Goal: Information Seeking & Learning: Check status

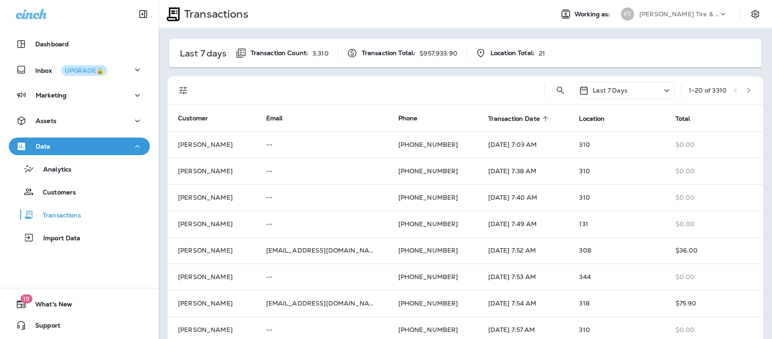
click at [602, 89] on p "Last 7 Days" at bounding box center [610, 90] width 35 height 7
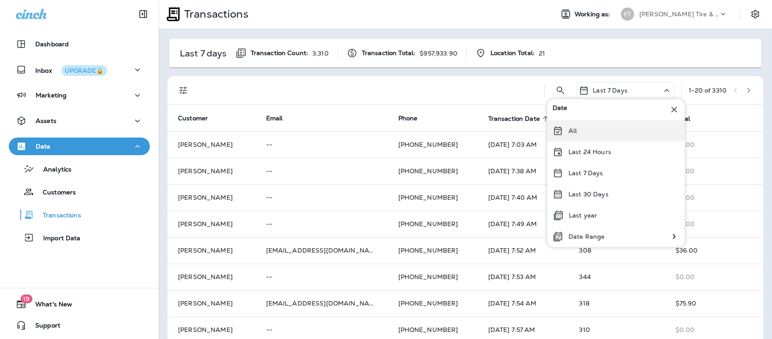
click at [584, 128] on div "All" at bounding box center [615, 130] width 137 height 21
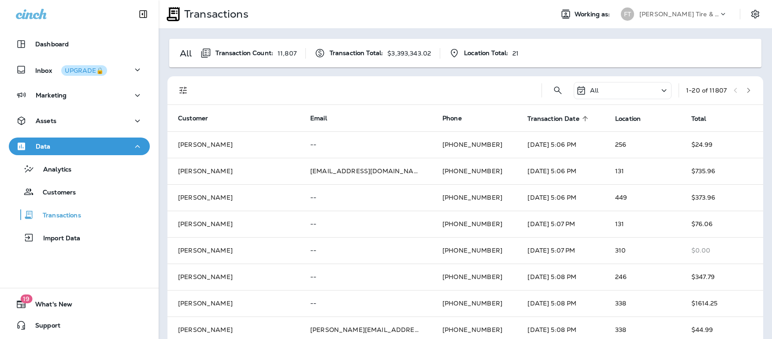
click at [581, 119] on icon at bounding box center [585, 119] width 8 height 8
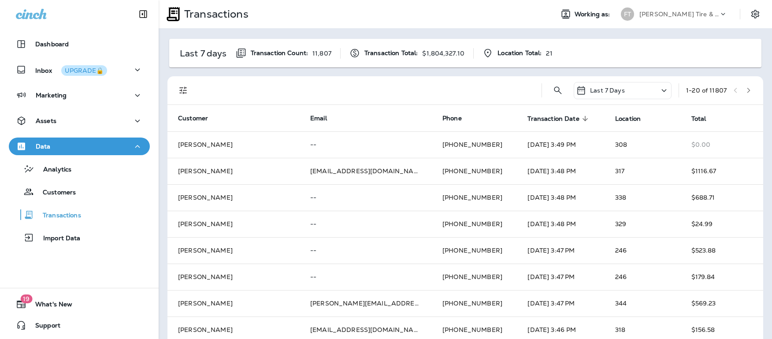
click at [581, 120] on icon at bounding box center [585, 119] width 8 height 8
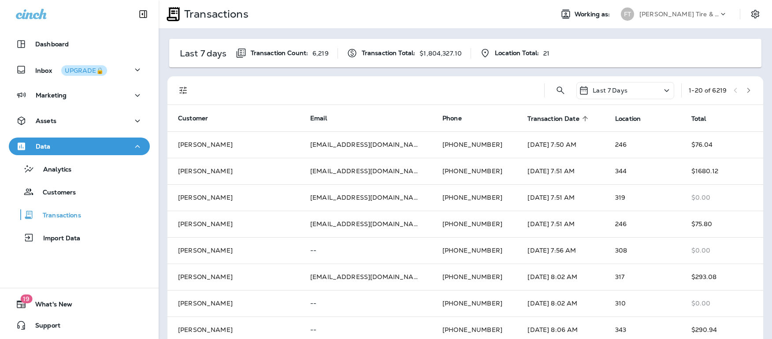
click at [617, 93] on div "Last 7 Days" at bounding box center [625, 90] width 98 height 17
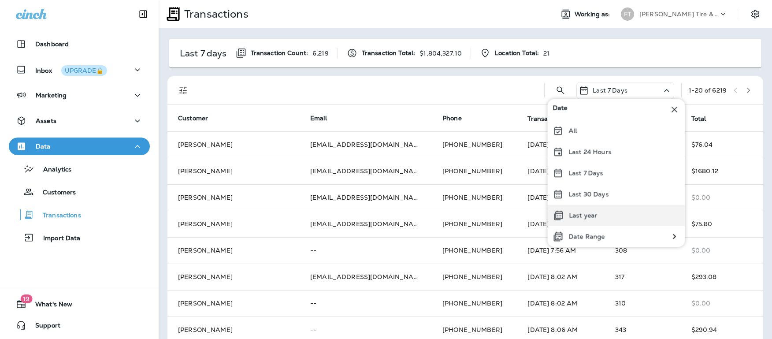
click at [585, 212] on p "Last year" at bounding box center [583, 215] width 28 height 7
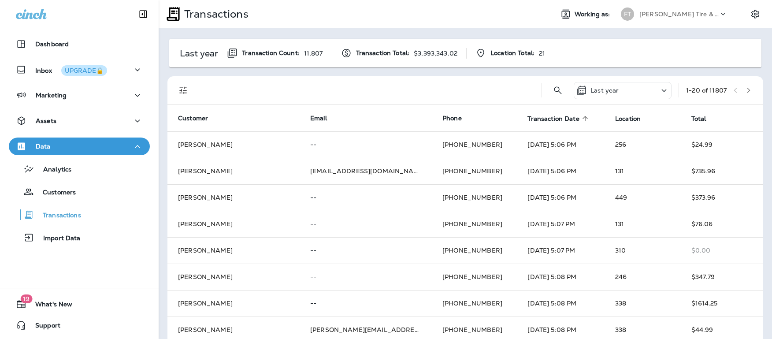
click at [582, 117] on icon at bounding box center [584, 118] width 5 height 5
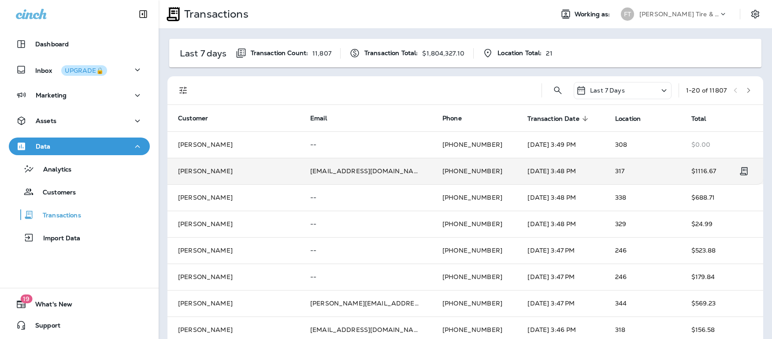
click at [201, 171] on td "[PERSON_NAME]" at bounding box center [233, 171] width 132 height 26
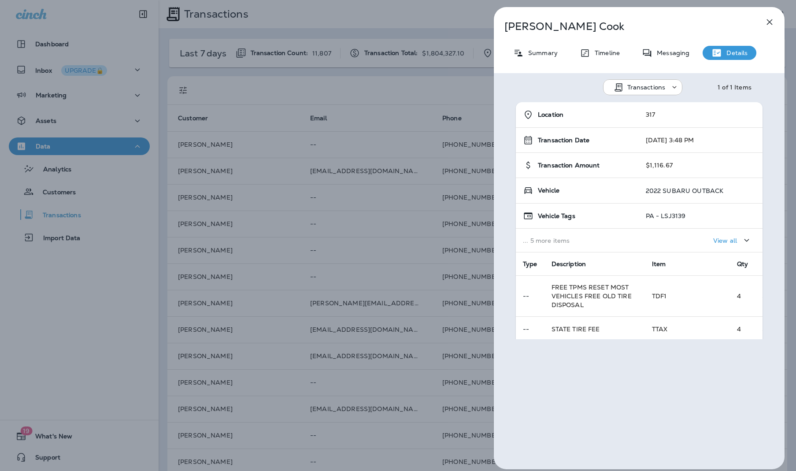
scroll to position [89, 0]
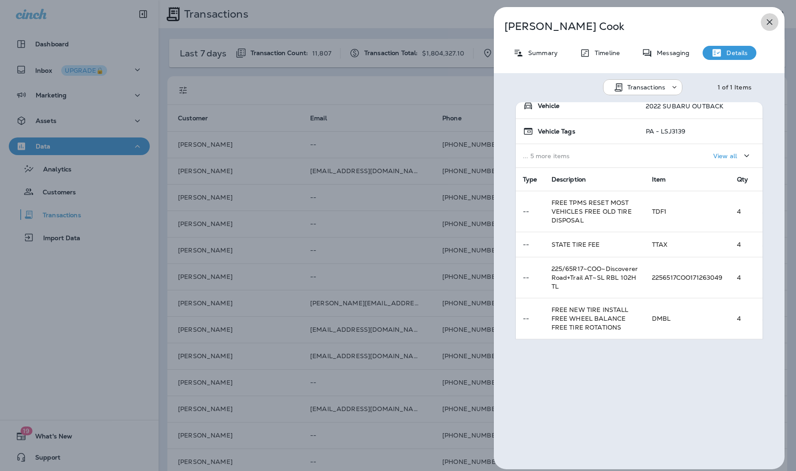
click at [771, 22] on icon "button" at bounding box center [769, 22] width 11 height 11
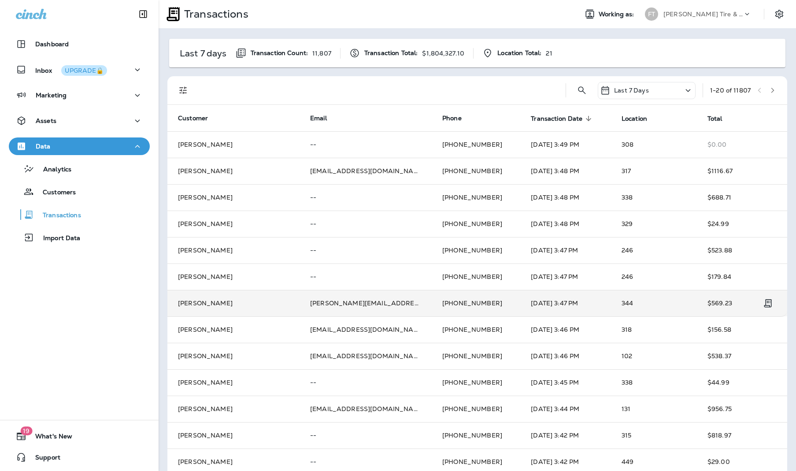
click at [219, 301] on td "[PERSON_NAME]" at bounding box center [233, 303] width 132 height 26
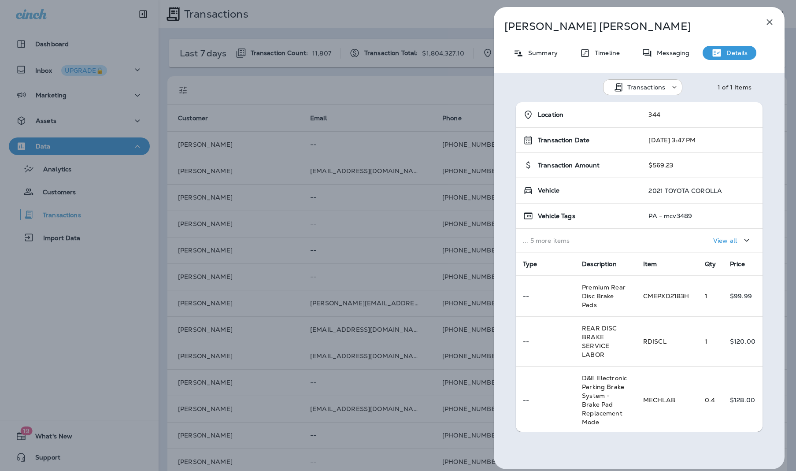
click at [767, 19] on icon "button" at bounding box center [769, 22] width 11 height 11
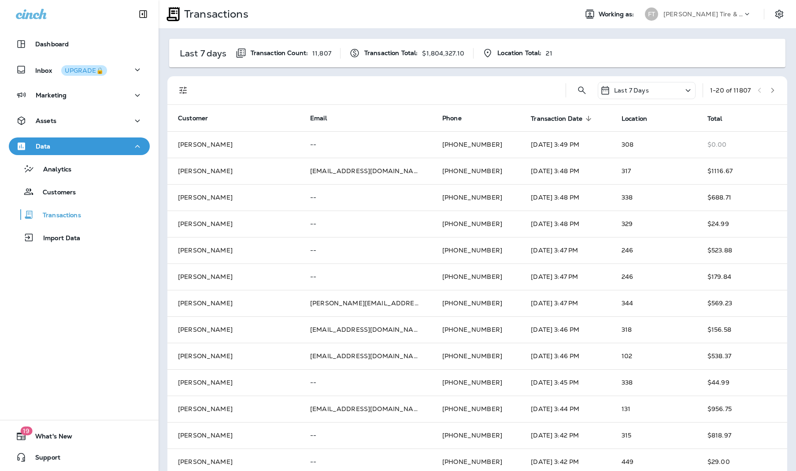
click at [683, 91] on icon at bounding box center [688, 90] width 11 height 11
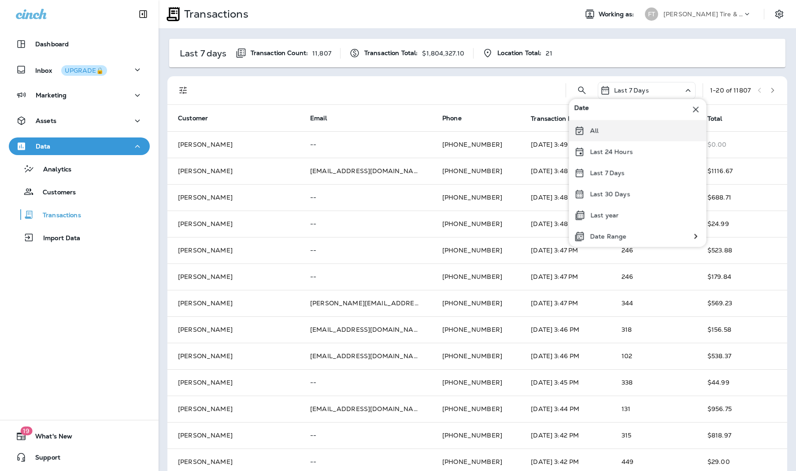
click at [618, 136] on div "All" at bounding box center [637, 130] width 137 height 21
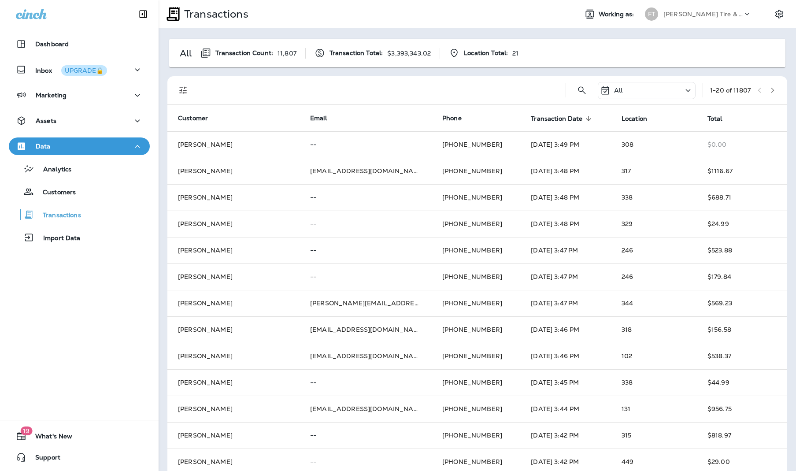
click at [771, 89] on icon "button" at bounding box center [772, 90] width 3 height 5
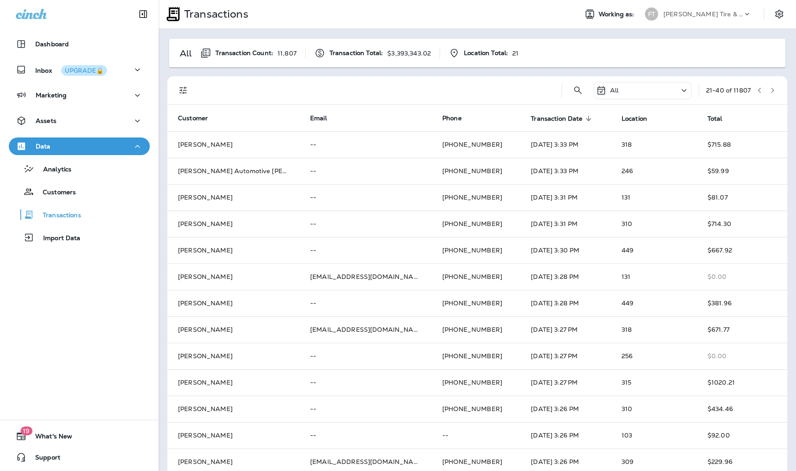
click at [771, 89] on icon "button" at bounding box center [772, 90] width 3 height 5
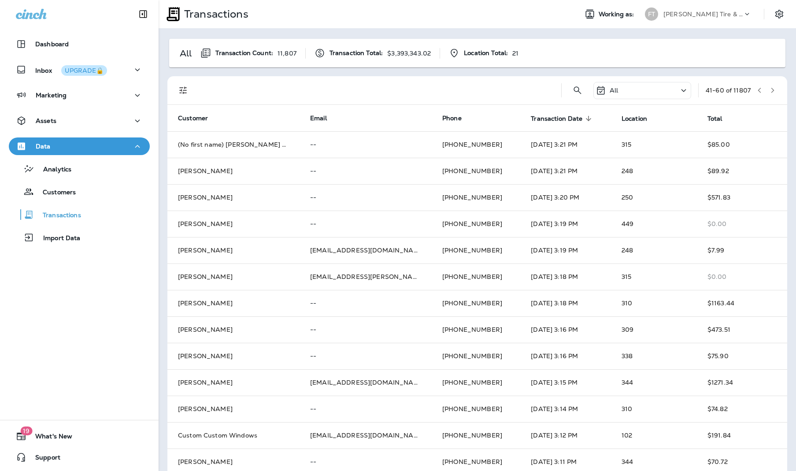
click at [682, 90] on icon at bounding box center [684, 90] width 5 height 3
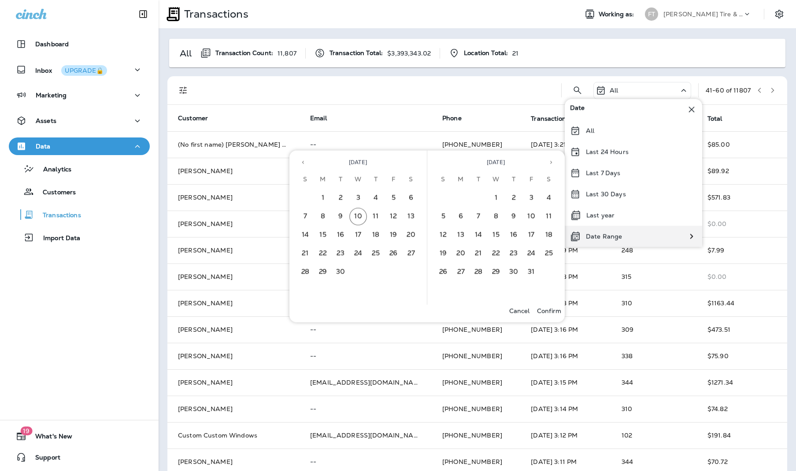
click at [603, 240] on div "Date Range" at bounding box center [596, 236] width 63 height 21
click at [303, 160] on icon "Previous month" at bounding box center [303, 162] width 6 height 6
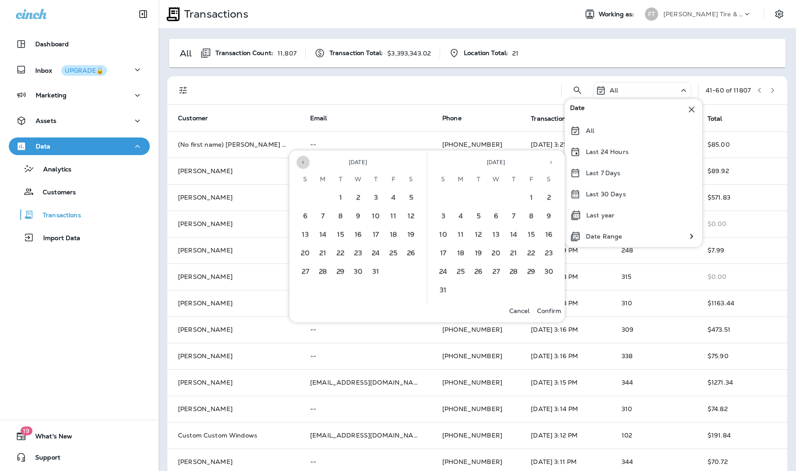
click at [303, 160] on icon "Previous month" at bounding box center [303, 162] width 6 height 6
click at [377, 235] on button "13" at bounding box center [376, 235] width 18 height 18
click at [393, 252] on button "21" at bounding box center [394, 254] width 18 height 18
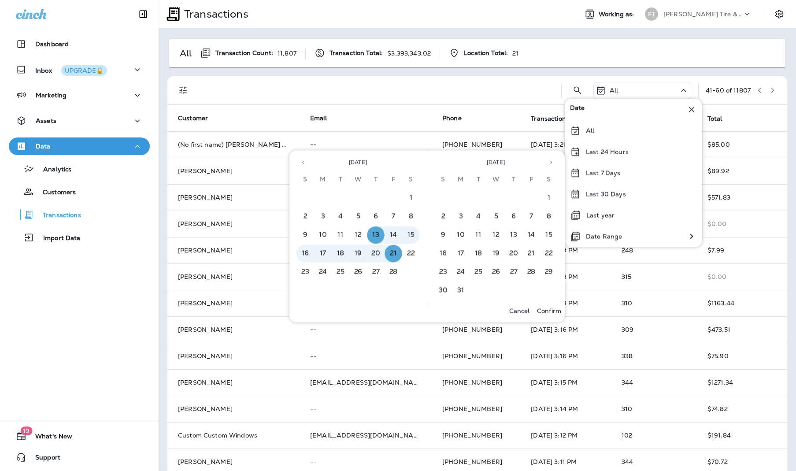
click at [553, 310] on p "Confirm" at bounding box center [549, 311] width 24 height 7
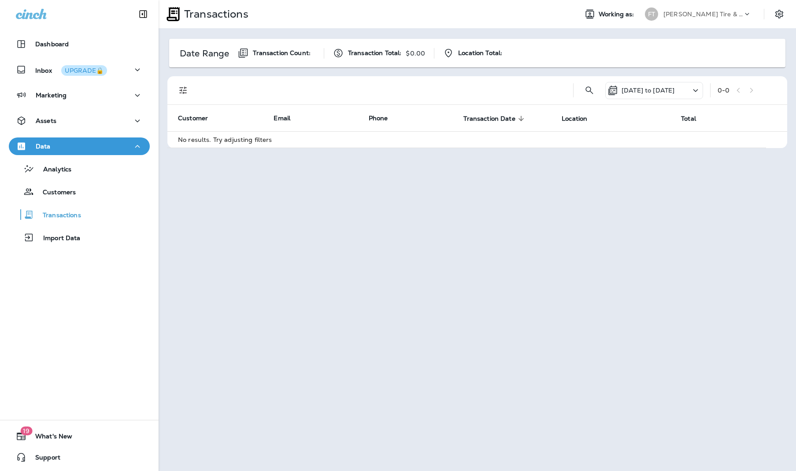
click at [655, 88] on p "[DATE] to [DATE]" at bounding box center [648, 90] width 53 height 7
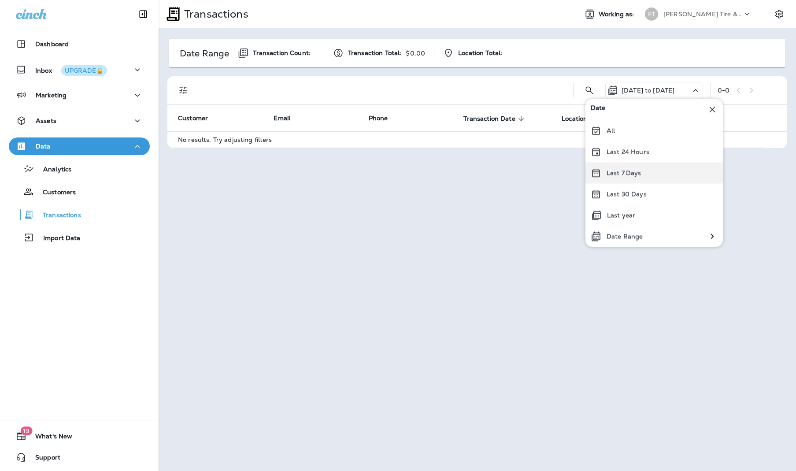
click at [634, 167] on div "Last 7 Days" at bounding box center [654, 173] width 137 height 21
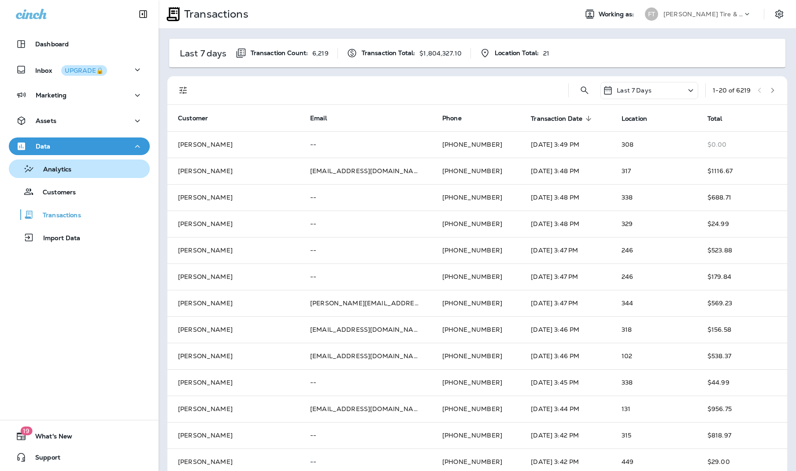
click at [63, 166] on p "Analytics" at bounding box center [52, 170] width 37 height 8
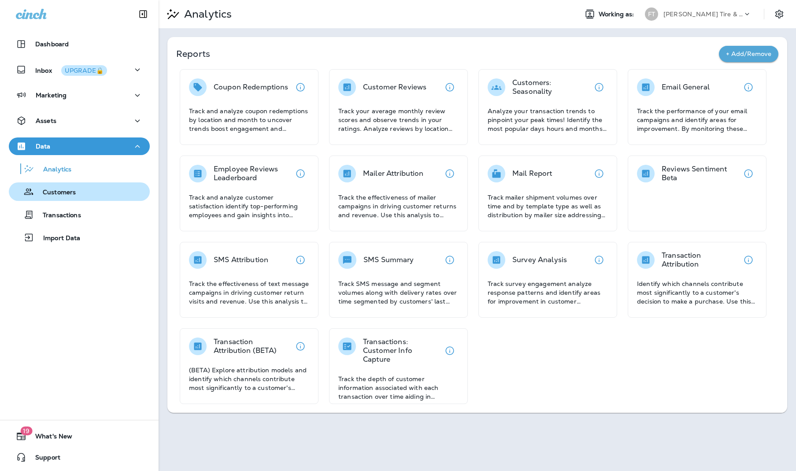
click at [65, 192] on p "Customers" at bounding box center [55, 193] width 42 height 8
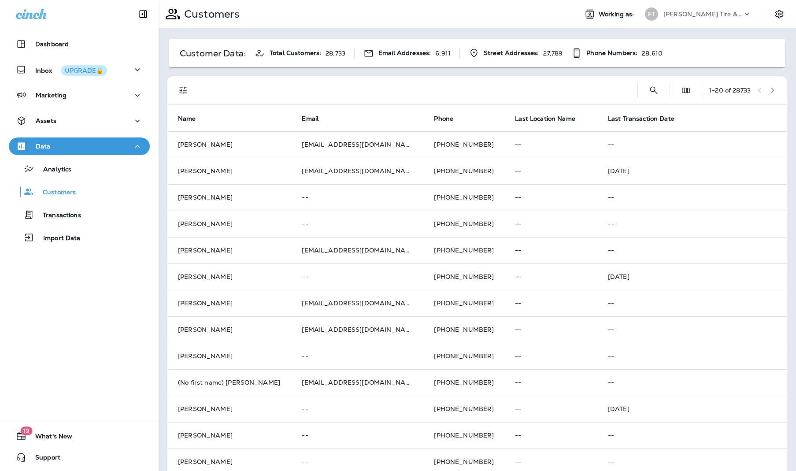
click at [164, 74] on div "Customer Data: Total Customers: 28,733 Email Addresses: 6,911 Street Addresses:…" at bounding box center [477, 348] width 637 height 641
